Goal: Check status: Check status

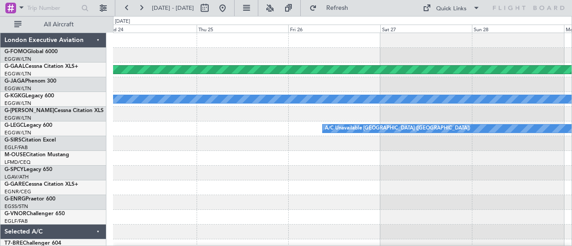
click at [186, 158] on div at bounding box center [342, 158] width 459 height 15
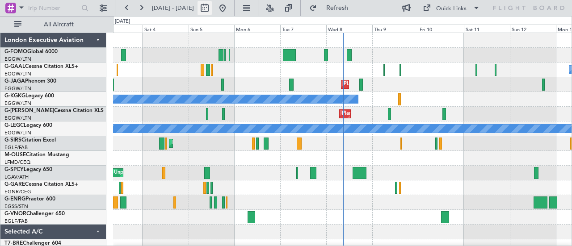
click at [212, 5] on button at bounding box center [204, 8] width 14 height 14
select select "10"
select select "2025"
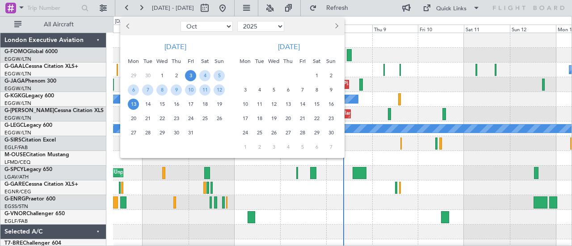
click at [127, 24] on button "Previous month" at bounding box center [129, 26] width 10 height 14
select select "9"
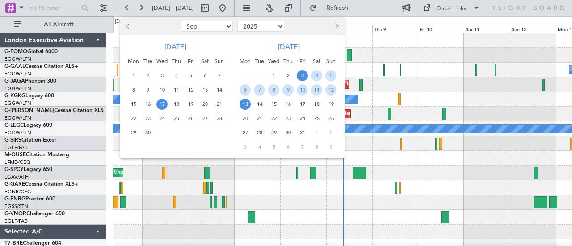
drag, startPoint x: 161, startPoint y: 104, endPoint x: 184, endPoint y: 106, distance: 22.9
click at [161, 105] on span "17" at bounding box center [161, 104] width 11 height 11
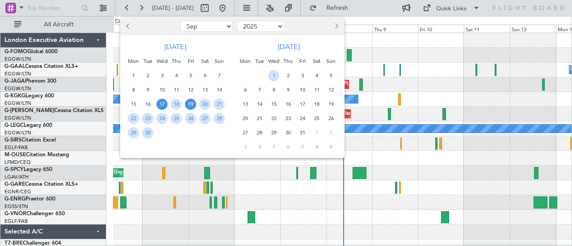
click at [191, 106] on span "19" at bounding box center [190, 104] width 11 height 11
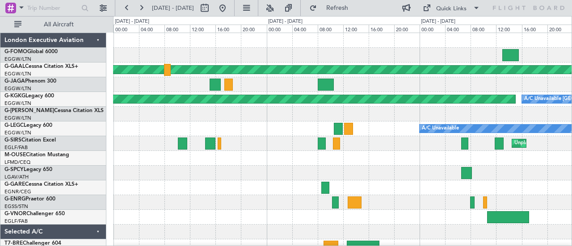
click at [164, 168] on div at bounding box center [342, 173] width 459 height 15
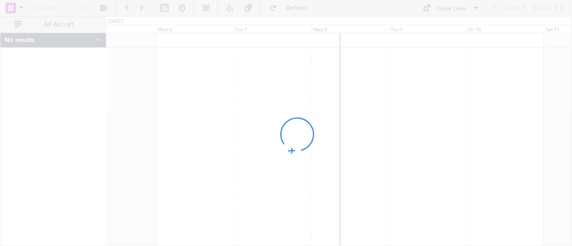
click at [215, 99] on div at bounding box center [286, 123] width 572 height 246
click at [284, 159] on div at bounding box center [286, 123] width 572 height 246
